Goal: Find specific page/section: Find specific page/section

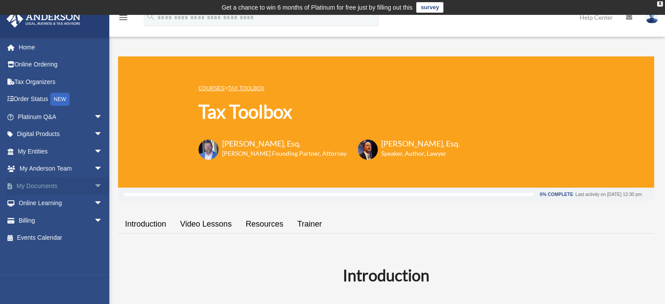
click at [84, 185] on link "My Documents arrow_drop_down" at bounding box center [61, 185] width 110 height 17
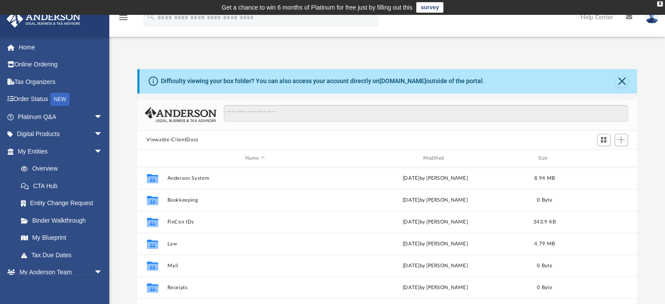
scroll to position [192, 493]
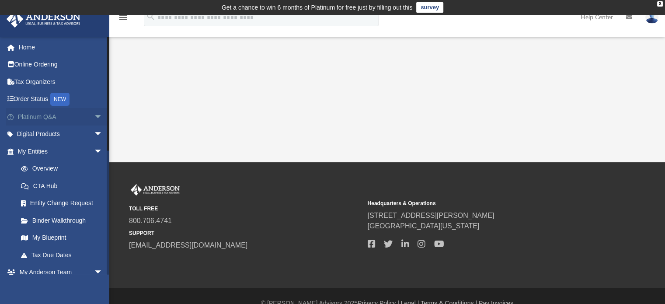
click at [97, 118] on span "arrow_drop_down" at bounding box center [102, 117] width 17 height 18
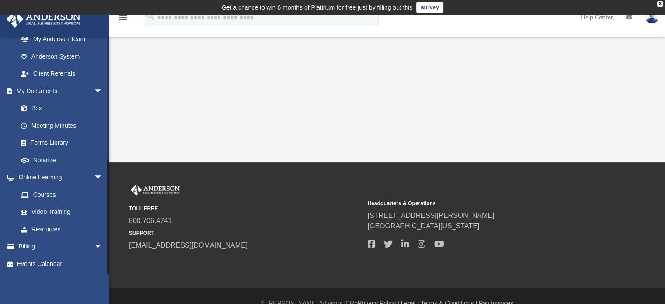
scroll to position [437, 0]
click at [95, 171] on span "arrow_drop_down" at bounding box center [102, 178] width 17 height 18
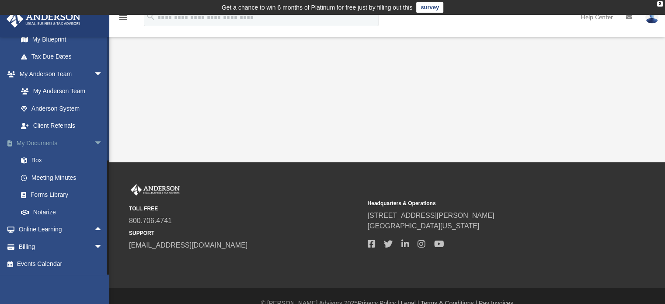
click at [94, 139] on span "arrow_drop_down" at bounding box center [102, 143] width 17 height 18
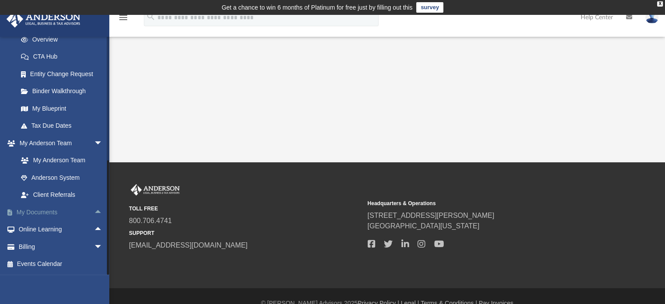
click at [94, 139] on span "arrow_drop_down" at bounding box center [102, 143] width 17 height 18
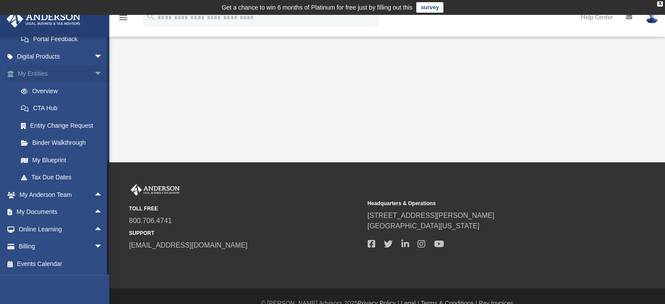
click at [97, 69] on span "arrow_drop_down" at bounding box center [102, 74] width 17 height 18
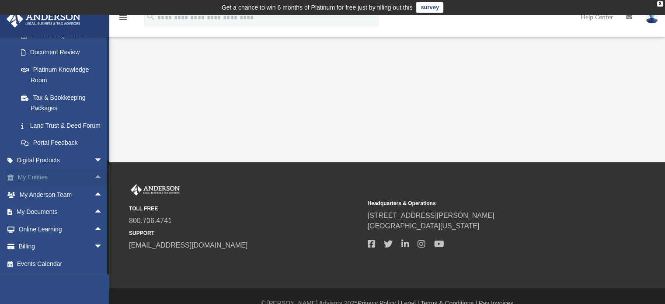
scroll to position [161, 0]
